Goal: Download file/media

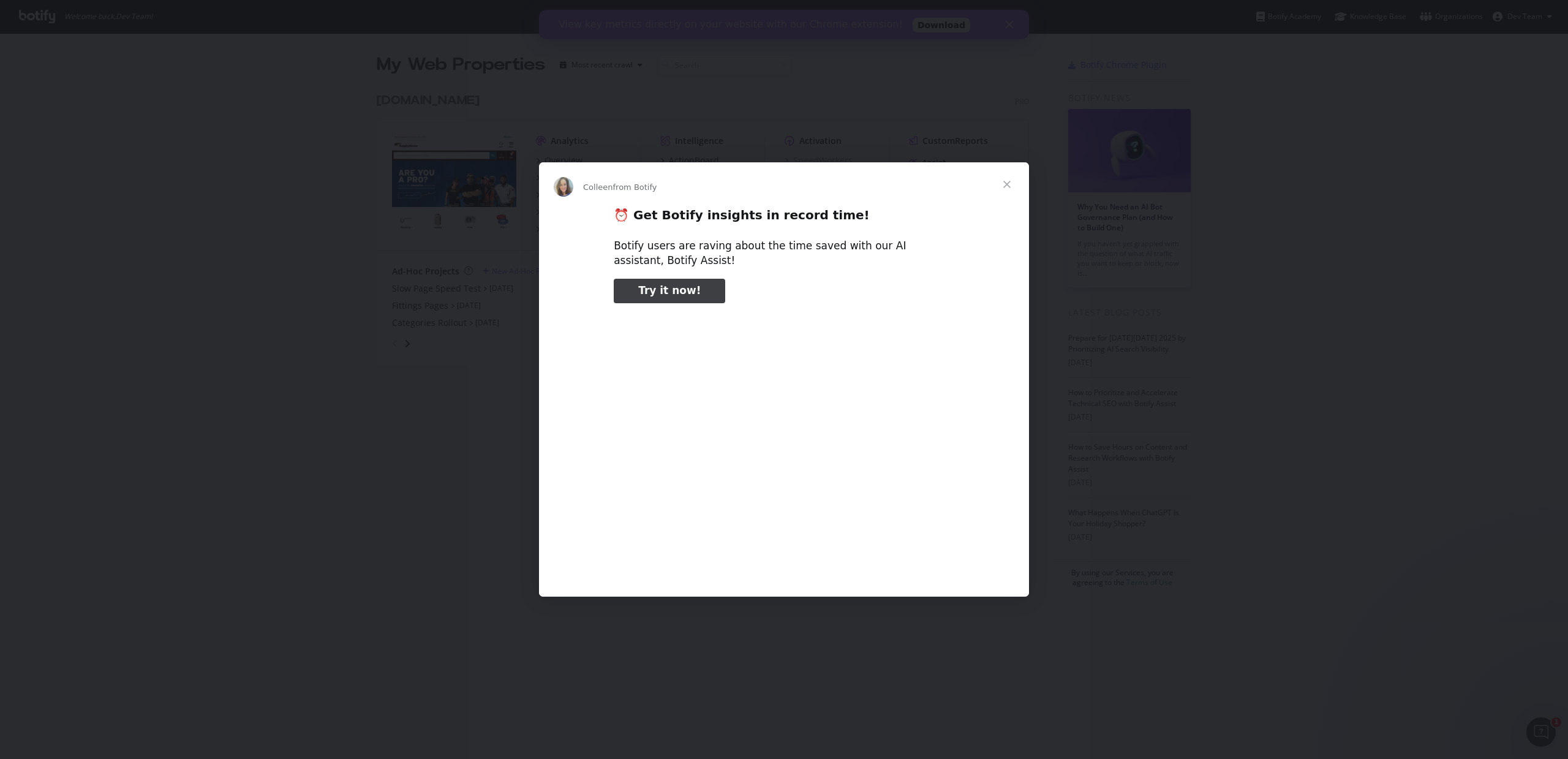
click at [1006, 187] on span "Close" at bounding box center [1006, 184] width 44 height 44
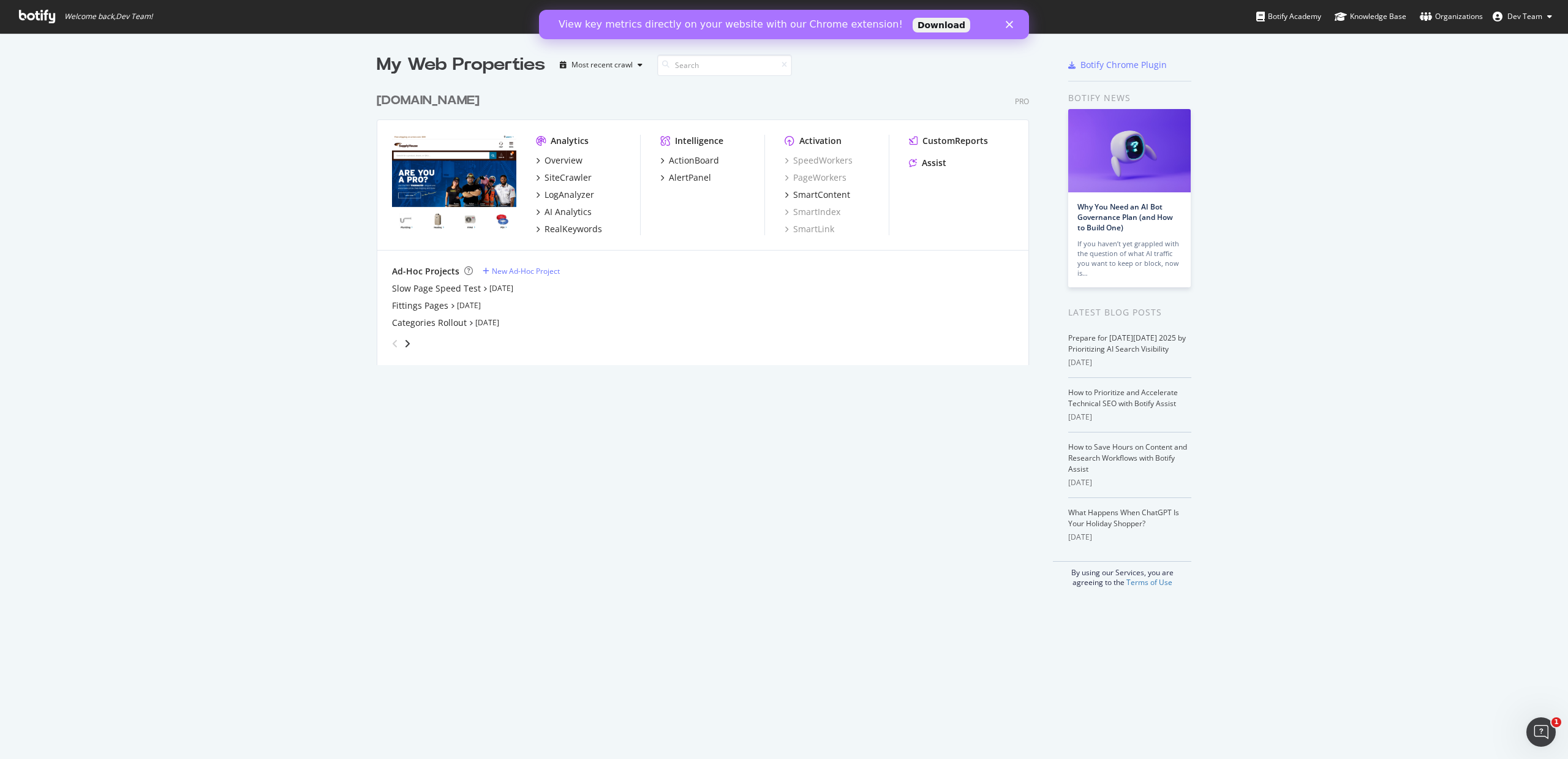
click at [917, 26] on link "Download" at bounding box center [941, 25] width 57 height 15
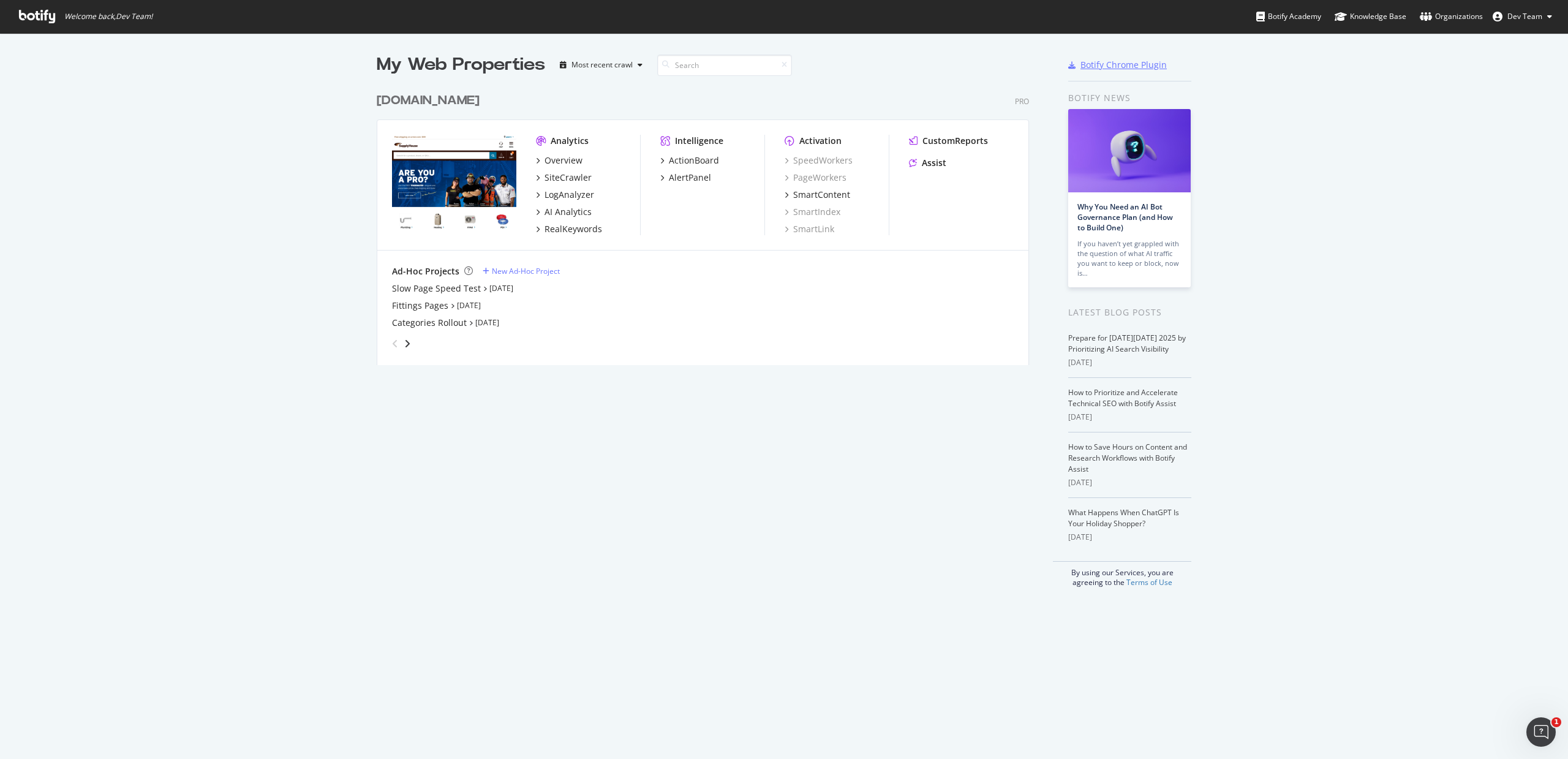
click at [1120, 64] on div "Botify Chrome Plugin" at bounding box center [1123, 65] width 86 height 12
click at [1530, 18] on span "Dev Team" at bounding box center [1525, 16] width 35 height 10
click at [1369, 66] on div "My Web Properties Most recent crawl www.supplyhouse.com Pro Analytics Overview …" at bounding box center [784, 320] width 1568 height 574
click at [1147, 63] on div "Botify Chrome Plugin" at bounding box center [1123, 65] width 86 height 12
